Goal: Task Accomplishment & Management: Complete application form

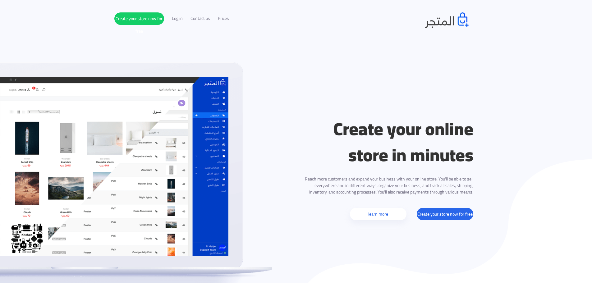
click at [452, 74] on header "Create your online store in minutes Reach more customers and expand your busine…" at bounding box center [296, 168] width 592 height 336
click at [447, 214] on font "Create your store now for free" at bounding box center [444, 214] width 55 height 8
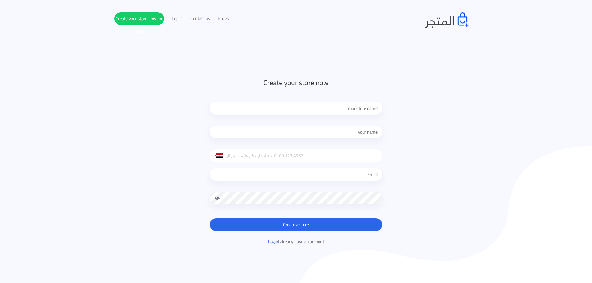
click at [345, 110] on input "text" at bounding box center [296, 108] width 172 height 12
type input "bakiza"
click at [351, 131] on input "text" at bounding box center [296, 132] width 172 height 12
type input "[PERSON_NAME]"
click at [313, 158] on input "tel" at bounding box center [296, 155] width 172 height 12
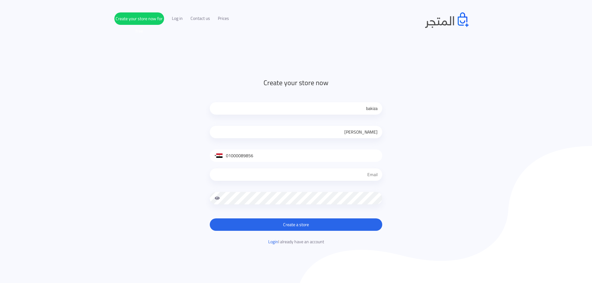
type input "01000089856"
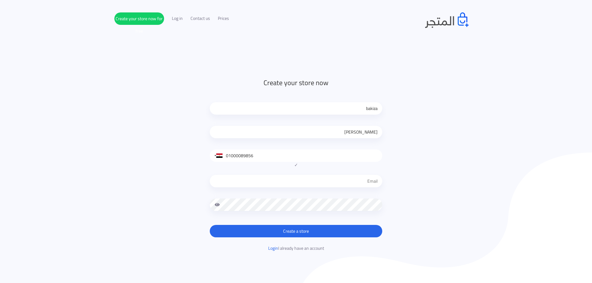
click at [342, 179] on input "email" at bounding box center [296, 181] width 172 height 12
type input "[EMAIL_ADDRESS][DOMAIN_NAME]"
click at [216, 203] on span at bounding box center [217, 204] width 6 height 12
click at [290, 227] on font "Create a store" at bounding box center [296, 231] width 26 height 8
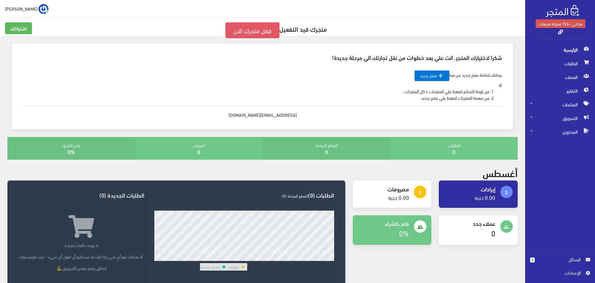
click at [250, 27] on link "فعل متجرك الان" at bounding box center [252, 30] width 54 height 16
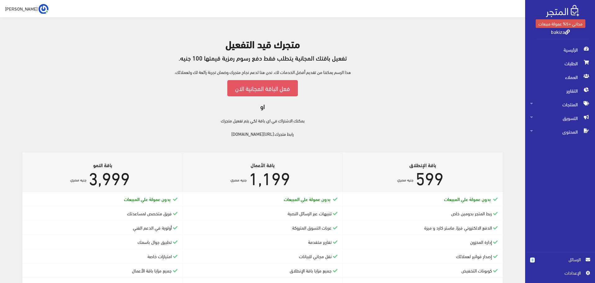
scroll to position [31, 0]
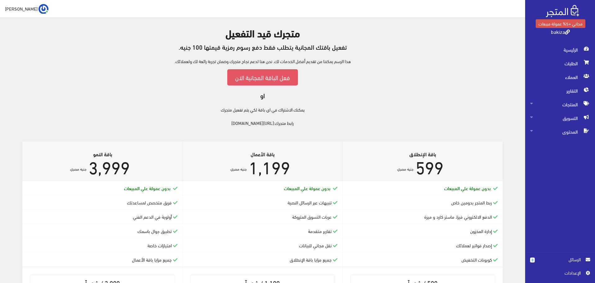
click at [261, 80] on link "فعل الباقة المجانية الان" at bounding box center [262, 77] width 70 height 16
